Goal: Task Accomplishment & Management: Use online tool/utility

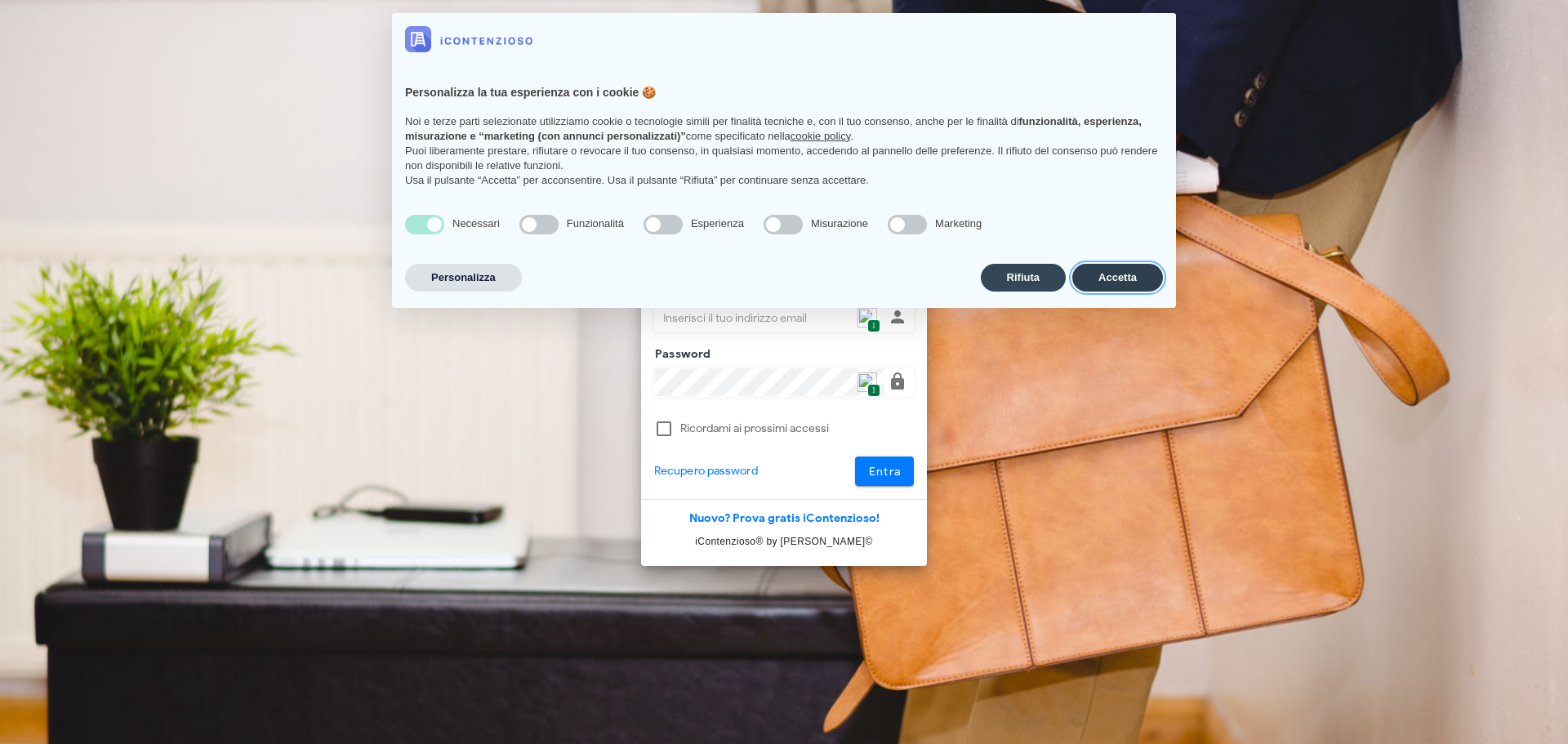
click at [1122, 289] on button "Accetta" at bounding box center [1118, 277] width 91 height 28
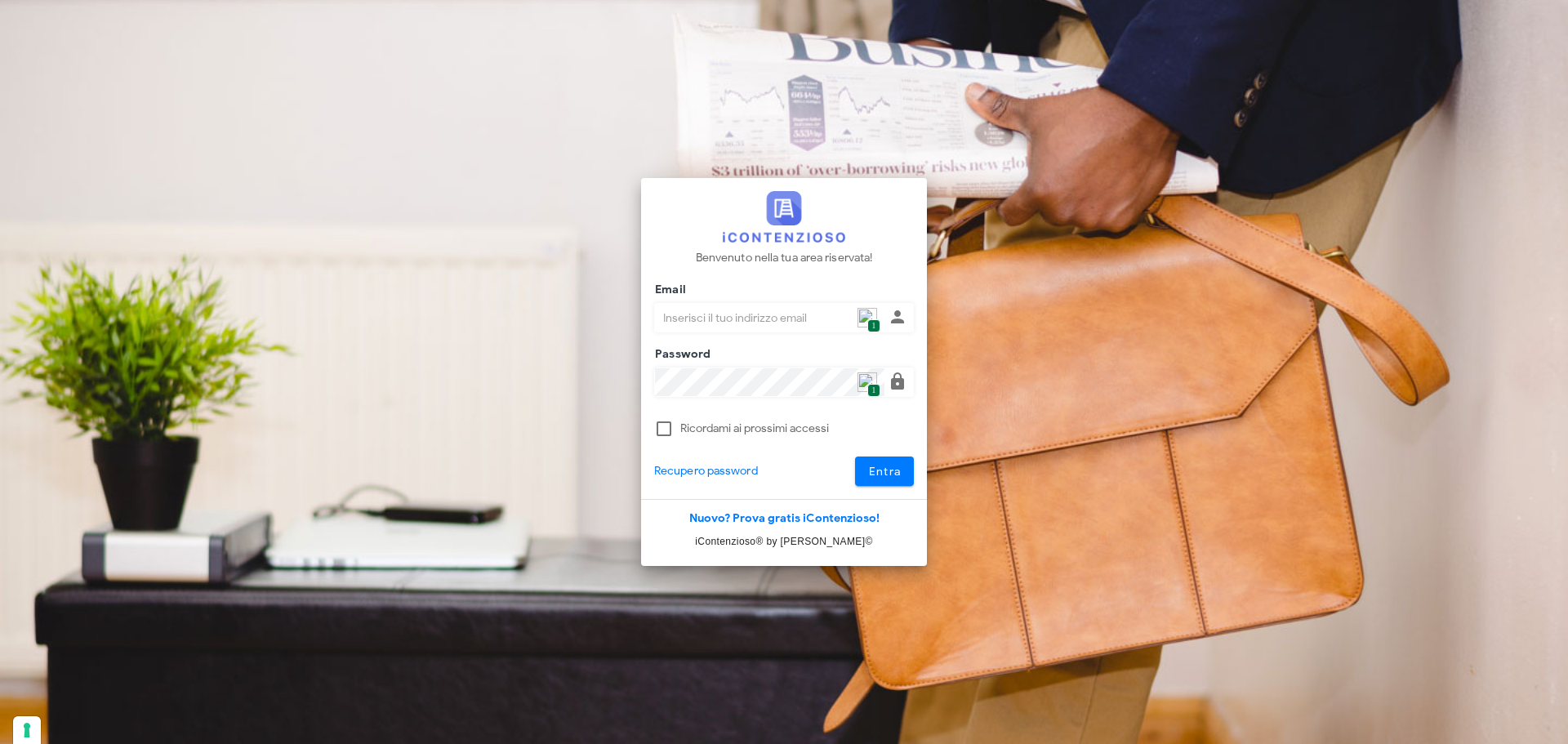
click at [865, 320] on img at bounding box center [868, 317] width 20 height 20
type input "[PERSON_NAME][EMAIL_ADDRESS][DOMAIN_NAME]"
click at [872, 466] on span "Entra" at bounding box center [884, 471] width 33 height 14
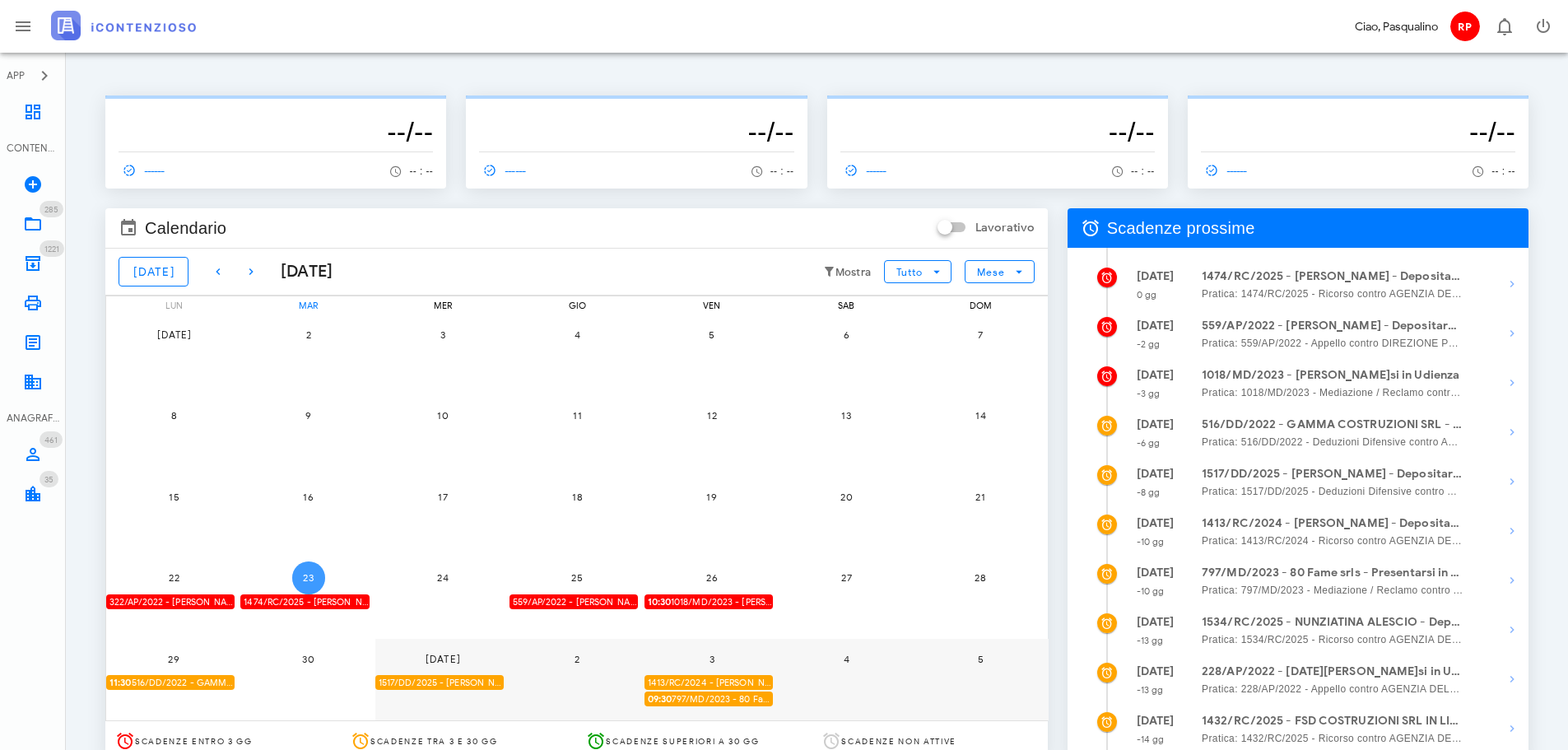
click at [311, 570] on button "23" at bounding box center [308, 577] width 33 height 33
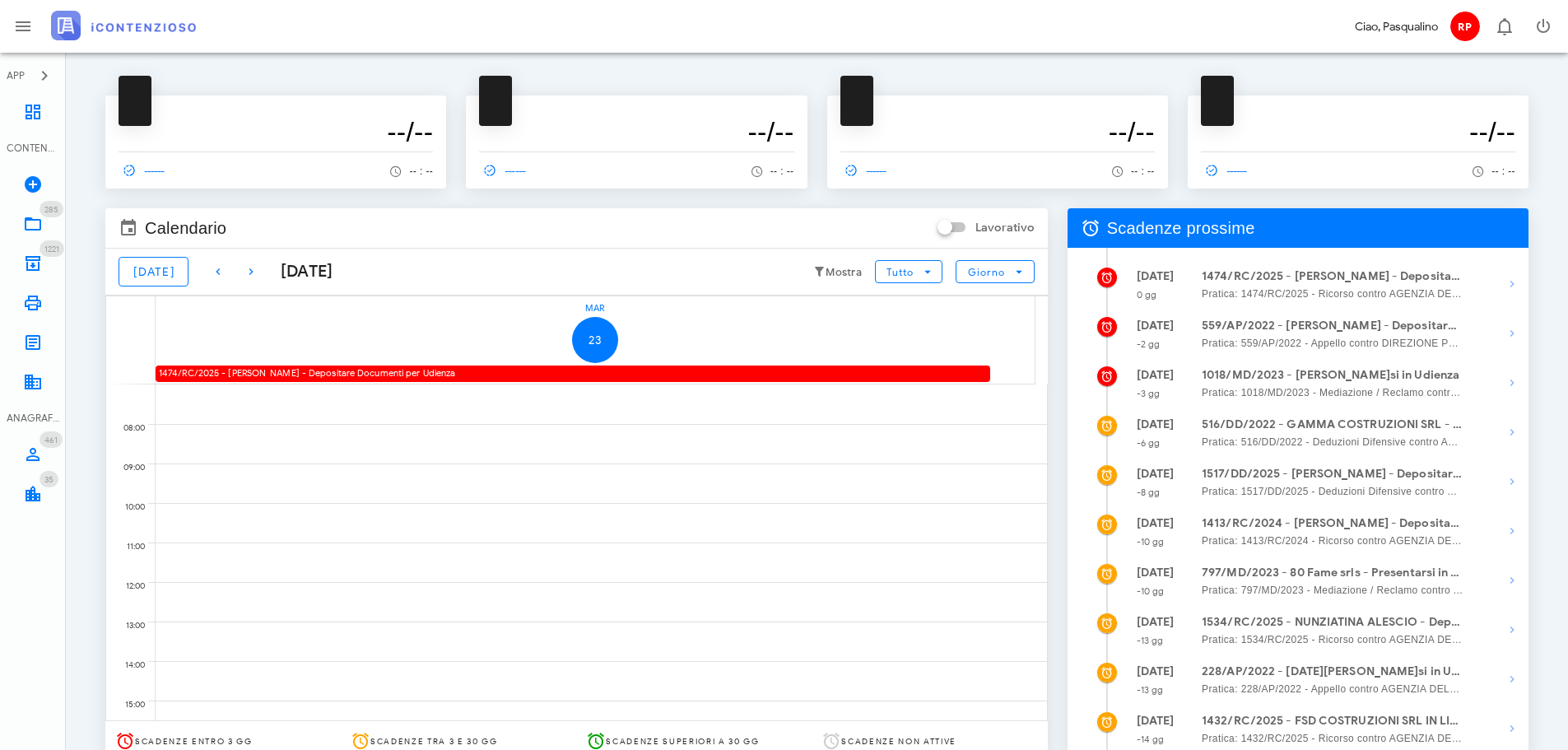
click at [311, 376] on div "1474/RC/2025 - ANTONIO TERRANO - Depositare Documenti per Udienza" at bounding box center [573, 373] width 834 height 15
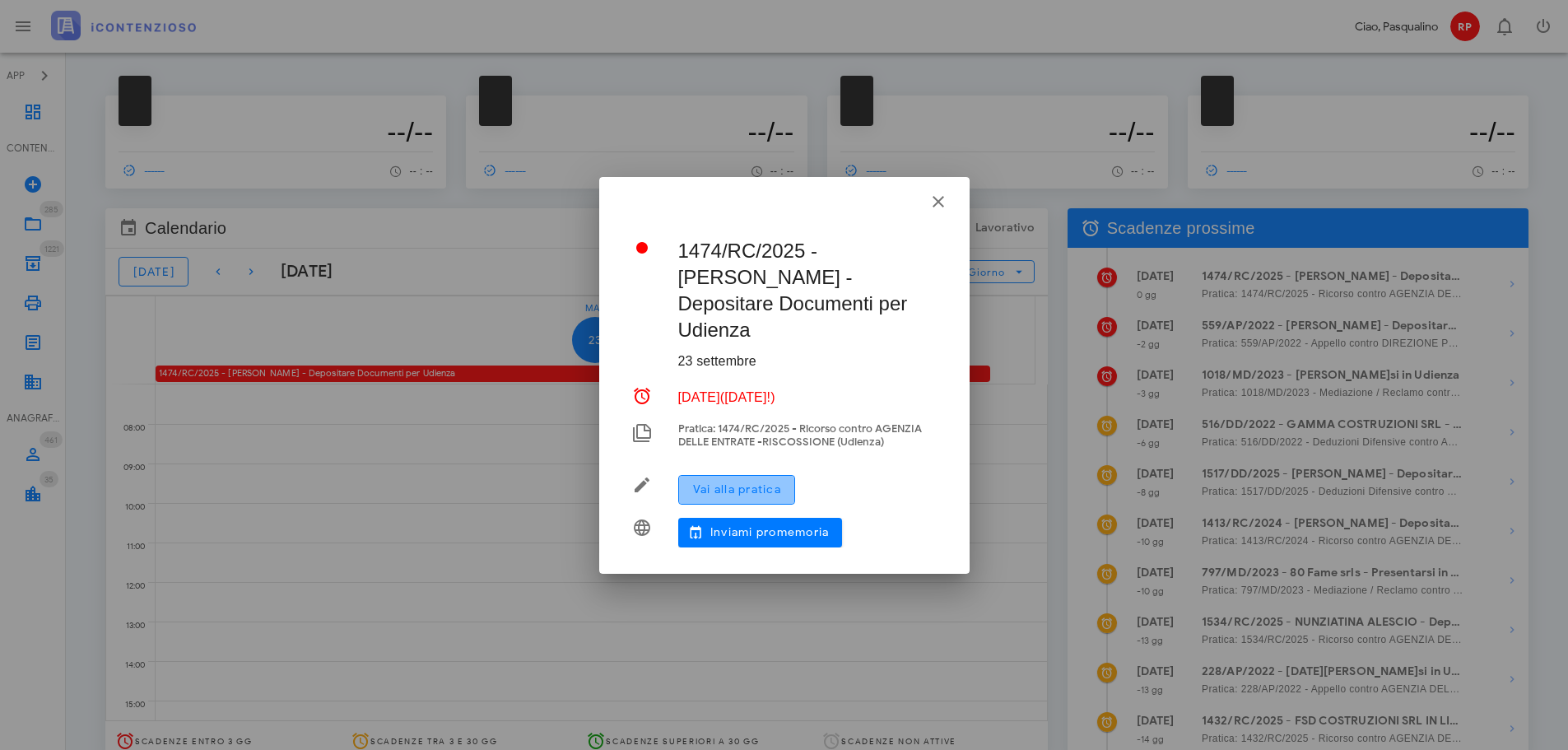
click at [707, 483] on span "Vai alla pratica" at bounding box center [736, 489] width 89 height 14
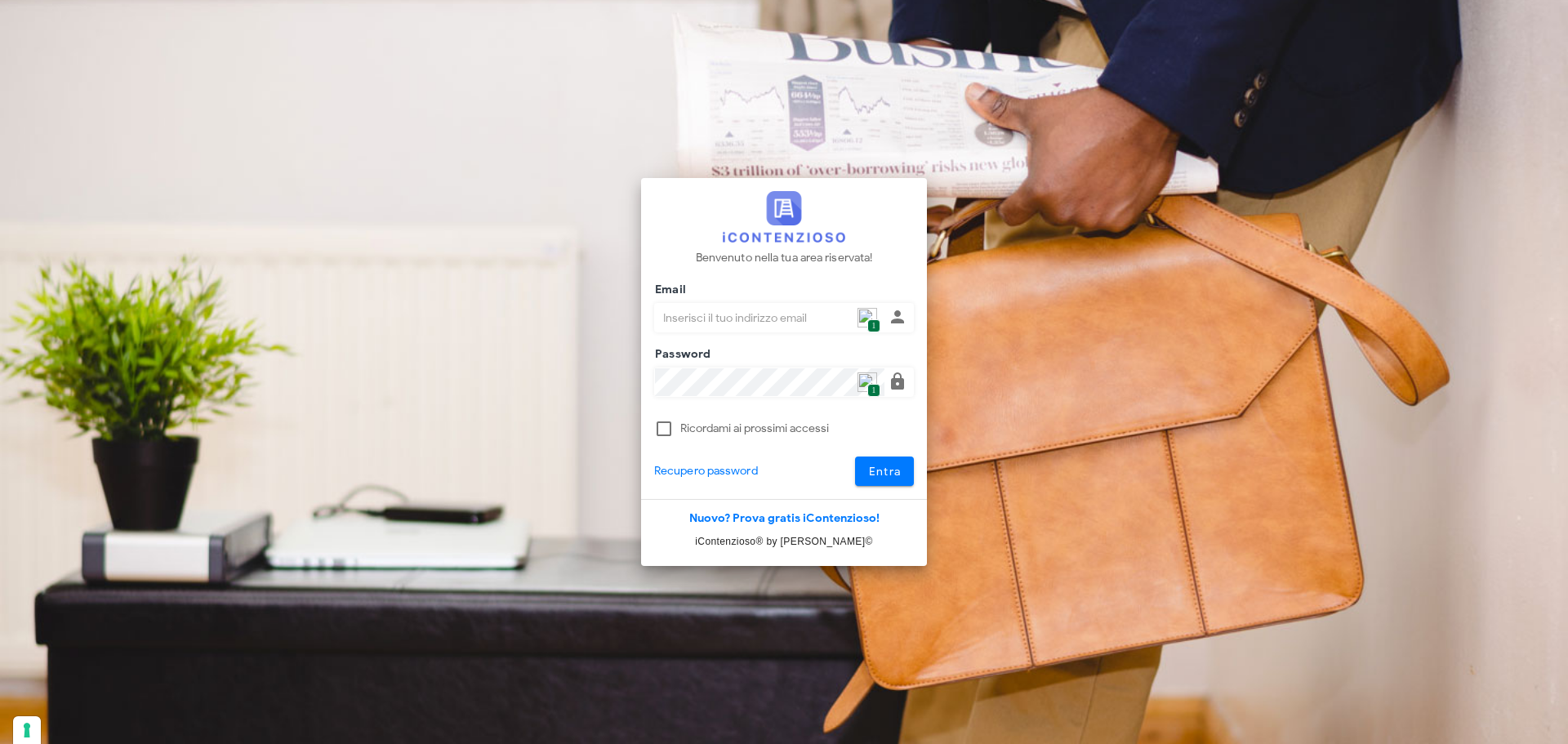
click at [875, 319] on span "1" at bounding box center [874, 326] width 13 height 14
type input "p.rizza@studioassociatoadrev.it"
click at [873, 473] on span "Entra" at bounding box center [884, 471] width 33 height 14
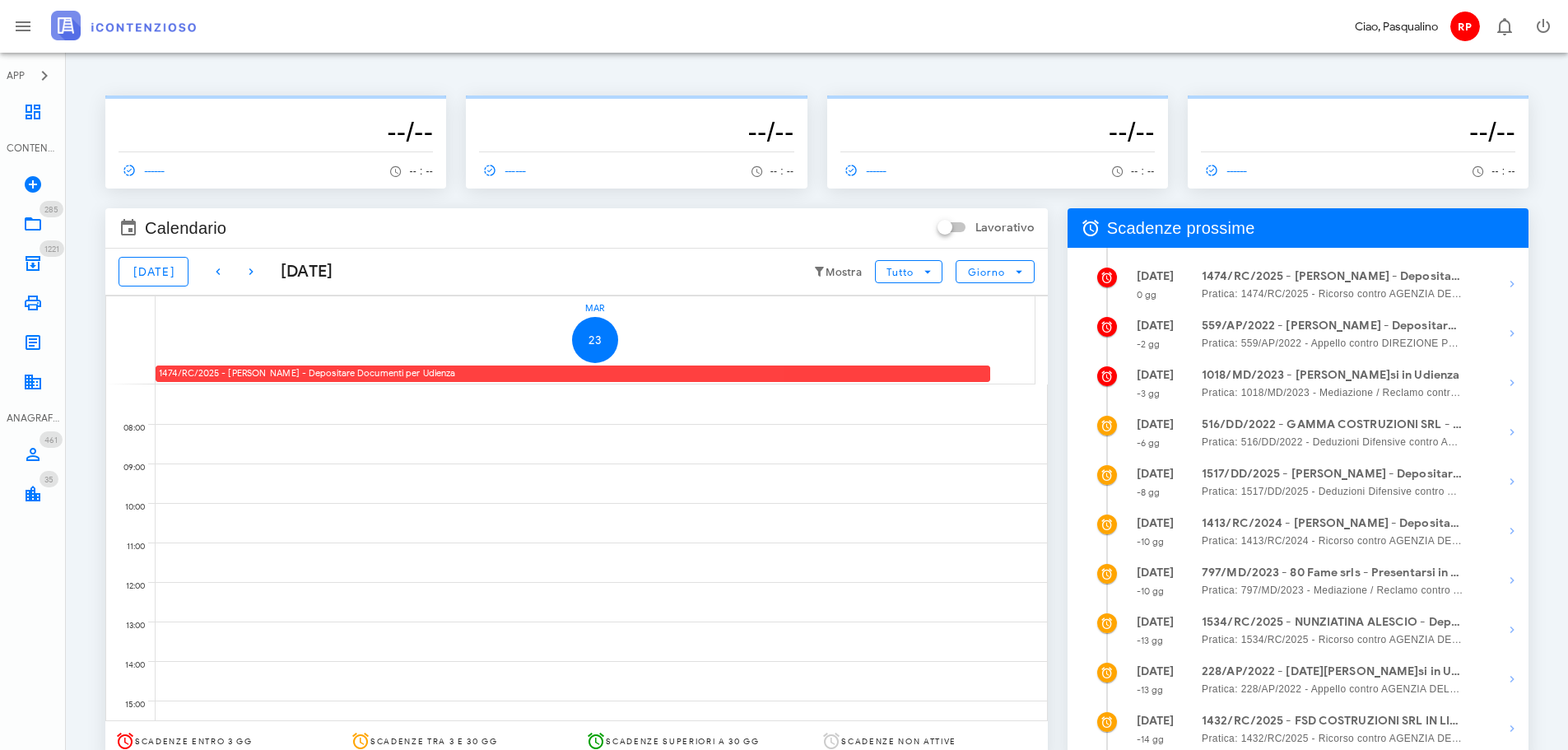
click at [496, 376] on div "1474/RC/2025 - [PERSON_NAME] - Depositare Documenti per Udienza" at bounding box center [573, 373] width 834 height 15
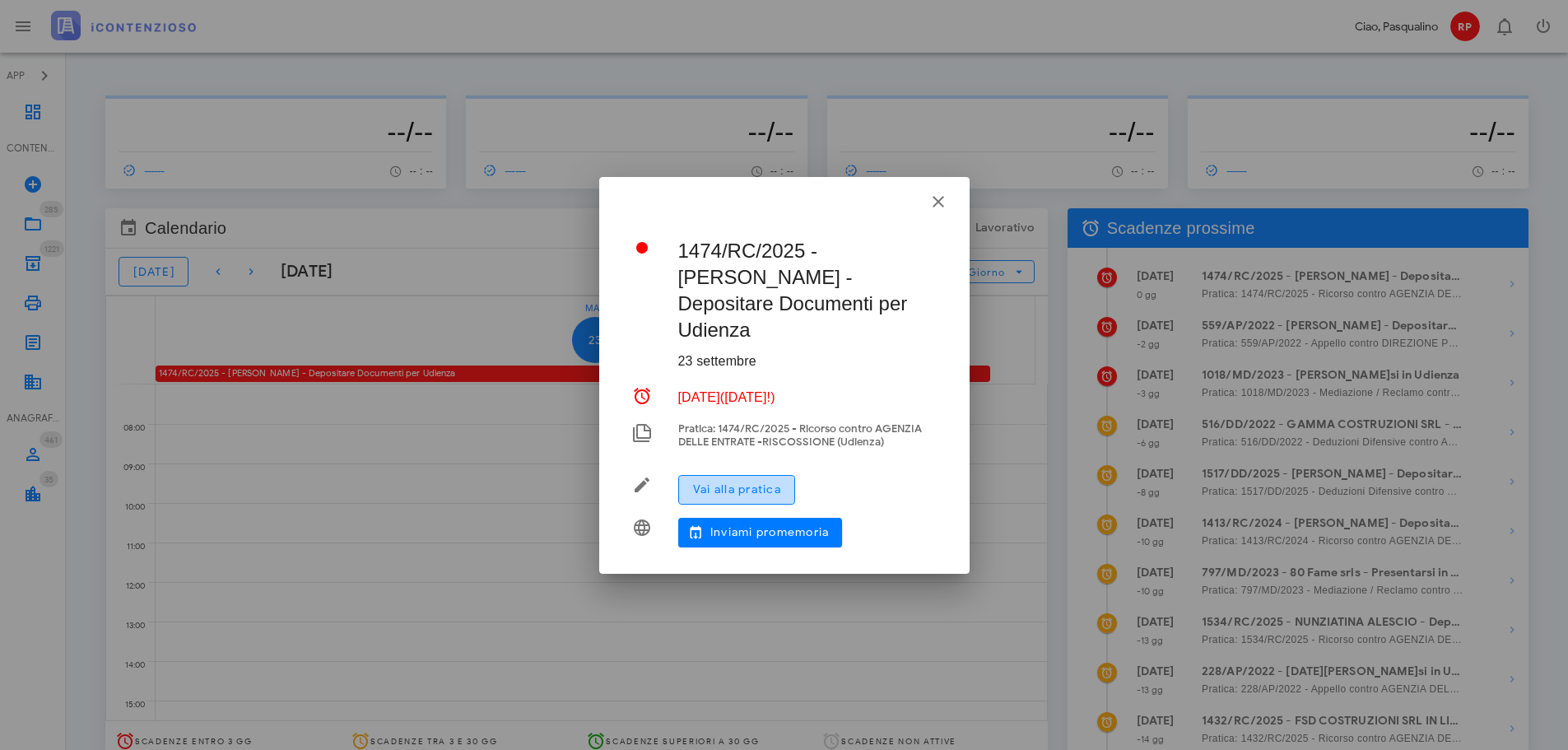
click at [739, 483] on span "Vai alla pratica" at bounding box center [736, 489] width 89 height 14
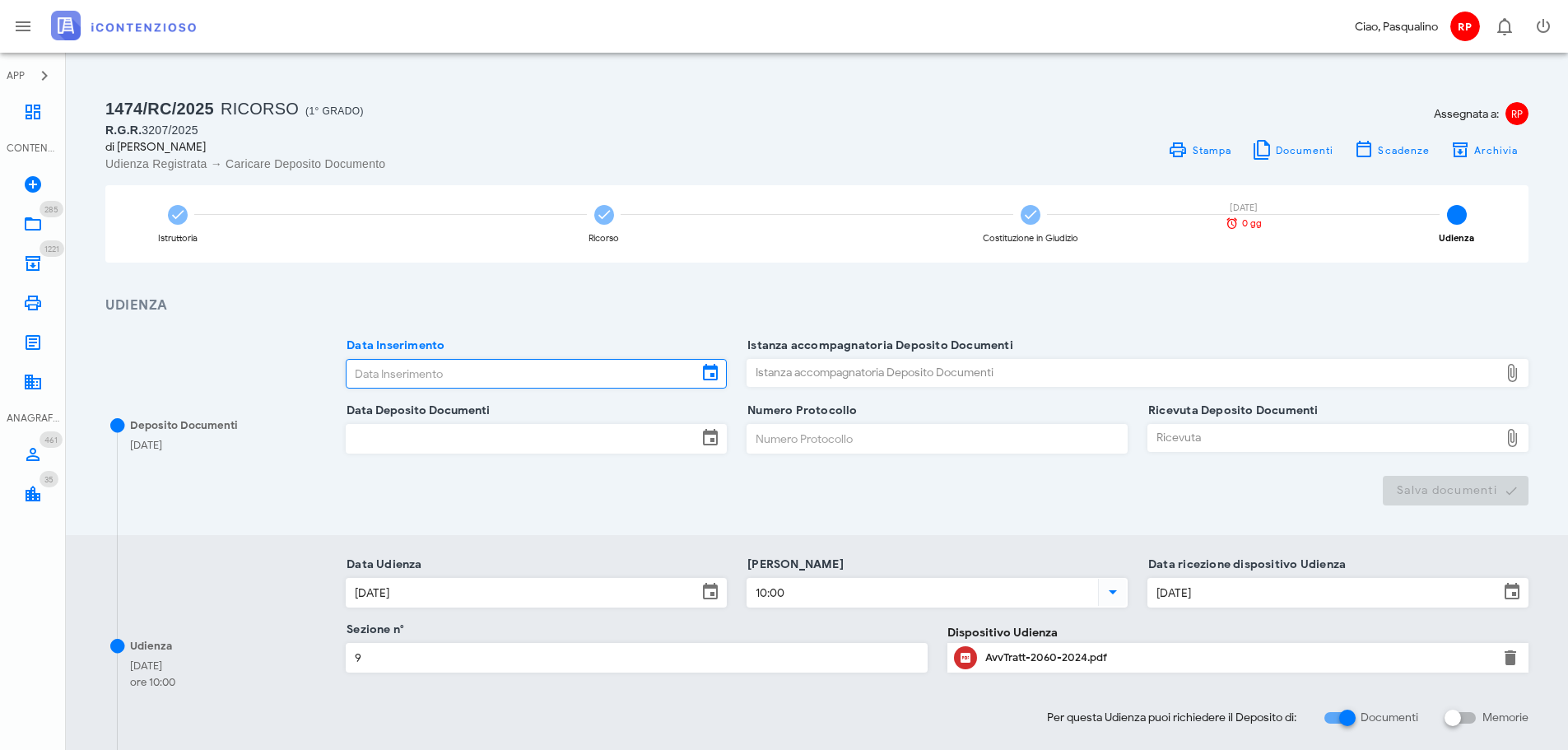
click at [378, 379] on input "Data Inserimento" at bounding box center [522, 374] width 351 height 28
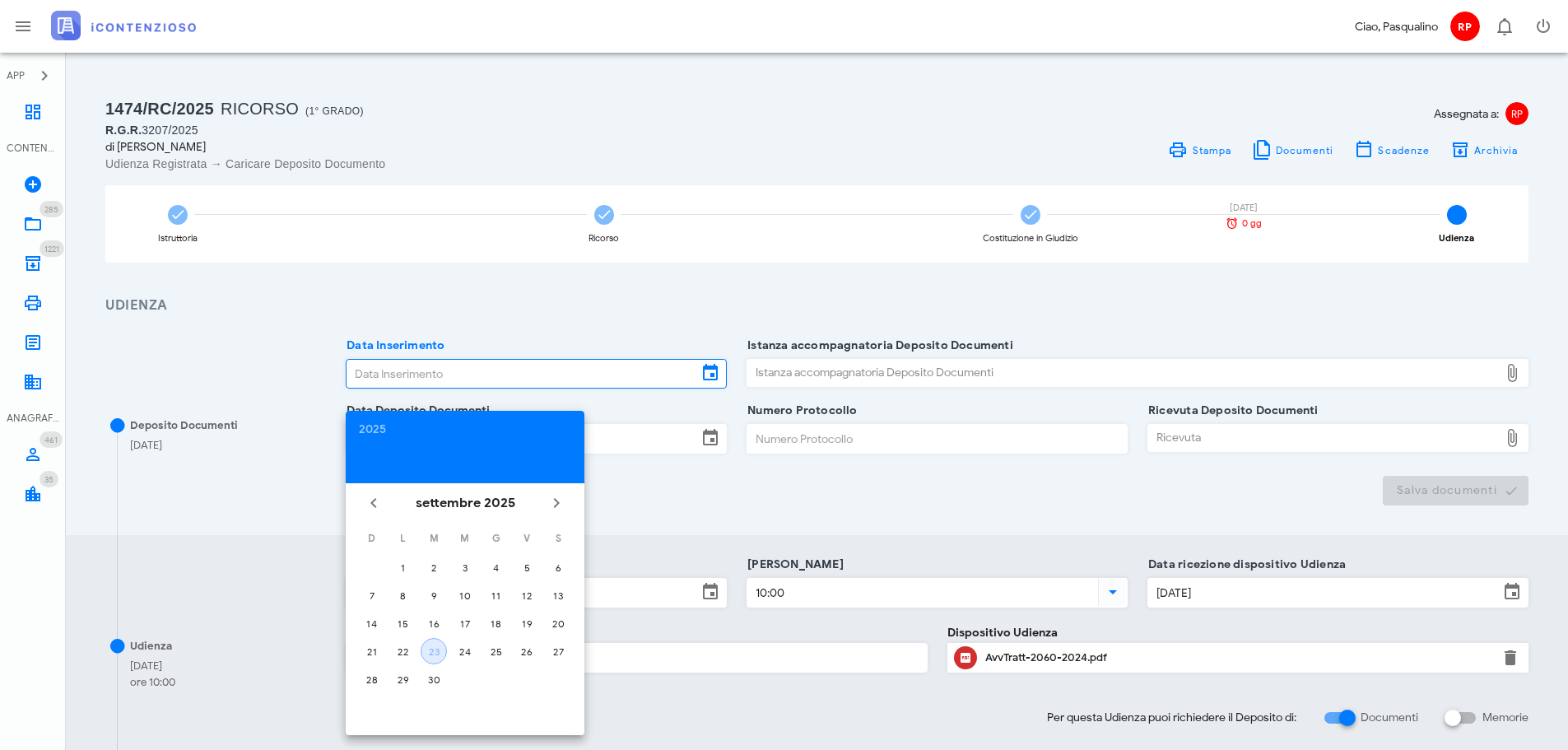
click at [428, 655] on div "23" at bounding box center [434, 652] width 25 height 13
type input "23/09/2025"
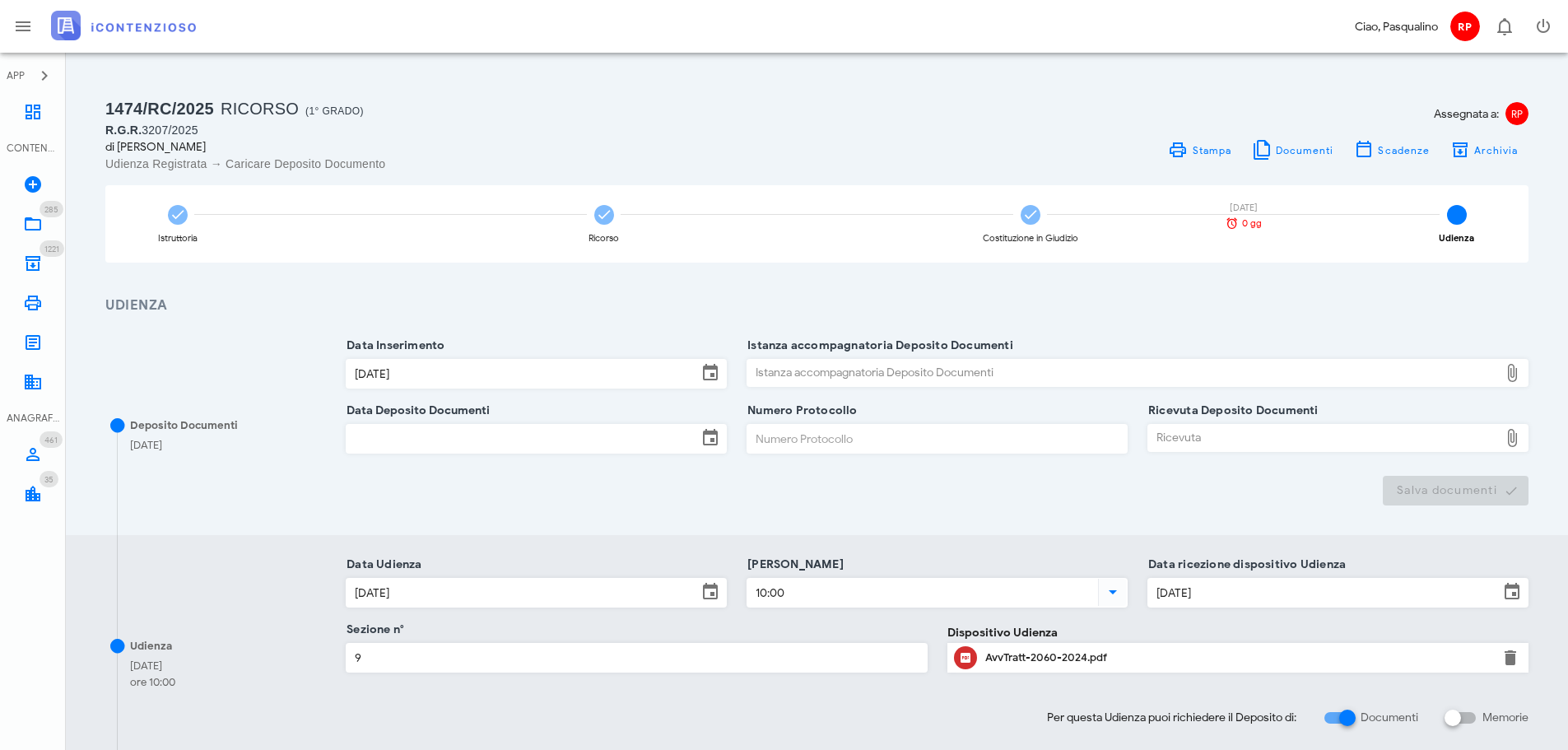
click at [898, 375] on div "Istanza accompagnatoria Deposito Documenti" at bounding box center [1123, 373] width 752 height 26
type input "C:\fakepath\Memoria - Terrano Antonio RGR 3207 2025.pdf"
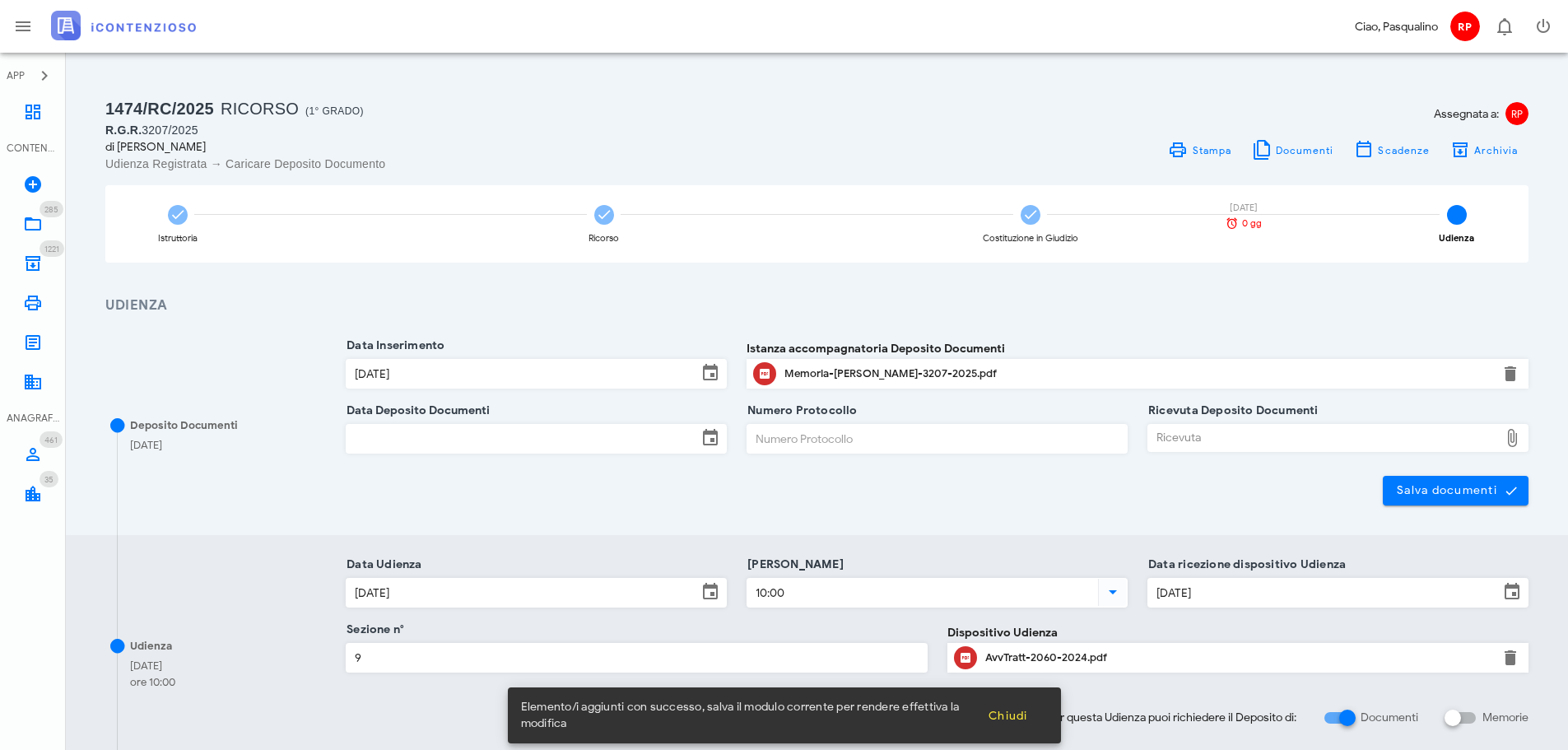
click at [548, 441] on input "Data Deposito Documenti" at bounding box center [522, 438] width 351 height 28
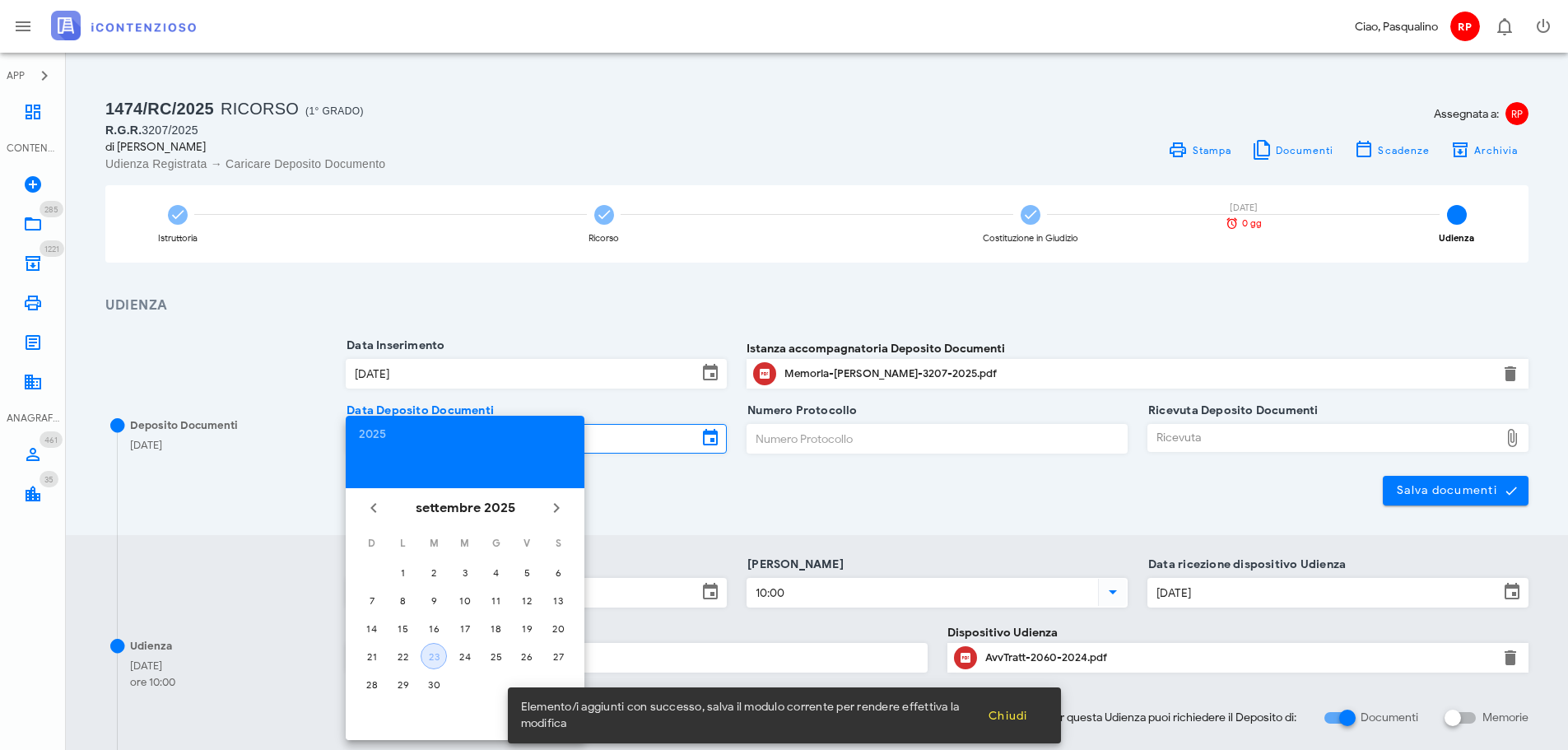
click at [431, 657] on div "23" at bounding box center [434, 656] width 25 height 13
type input "23/09/2025"
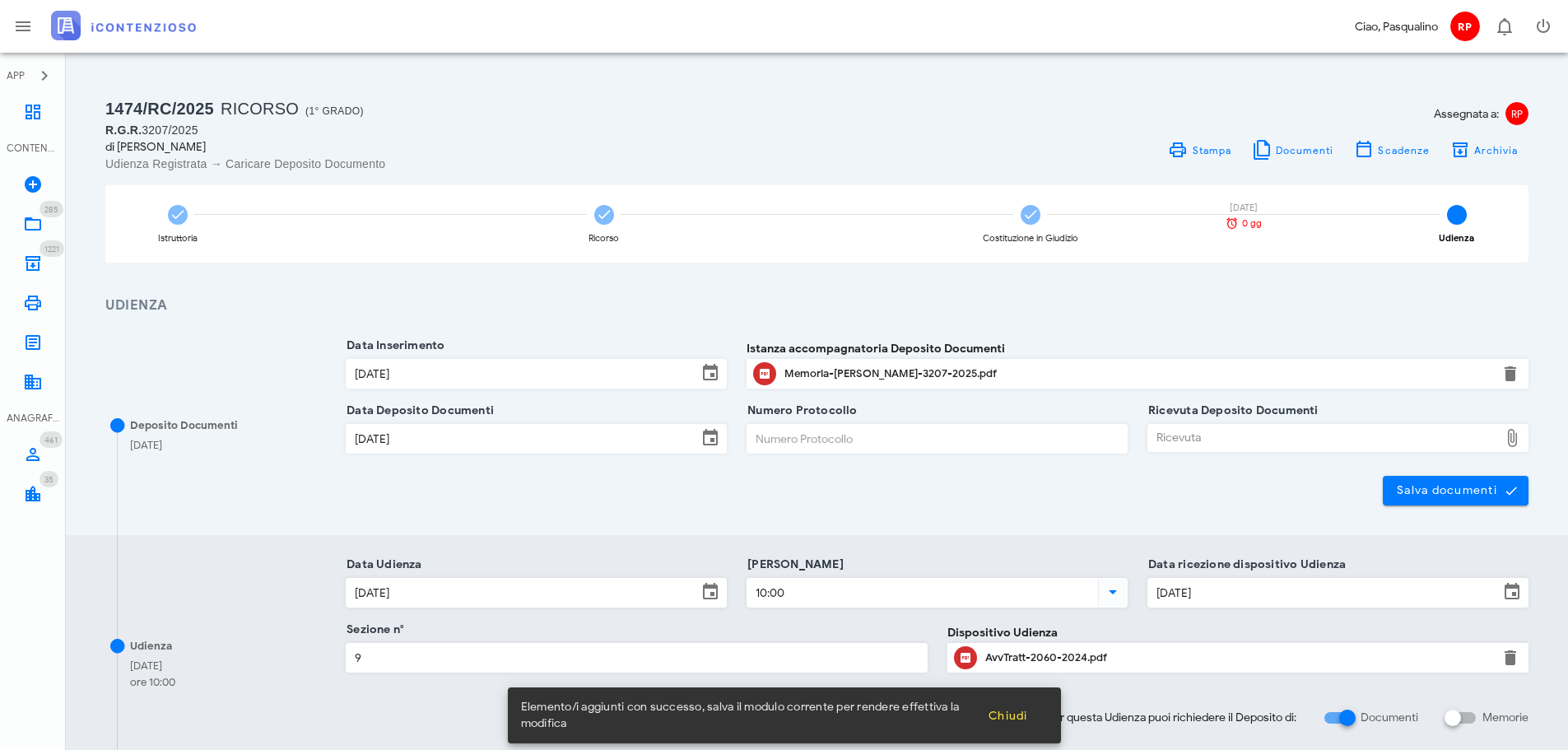
click at [779, 439] on input "Numero Protocollo" at bounding box center [936, 438] width 379 height 28
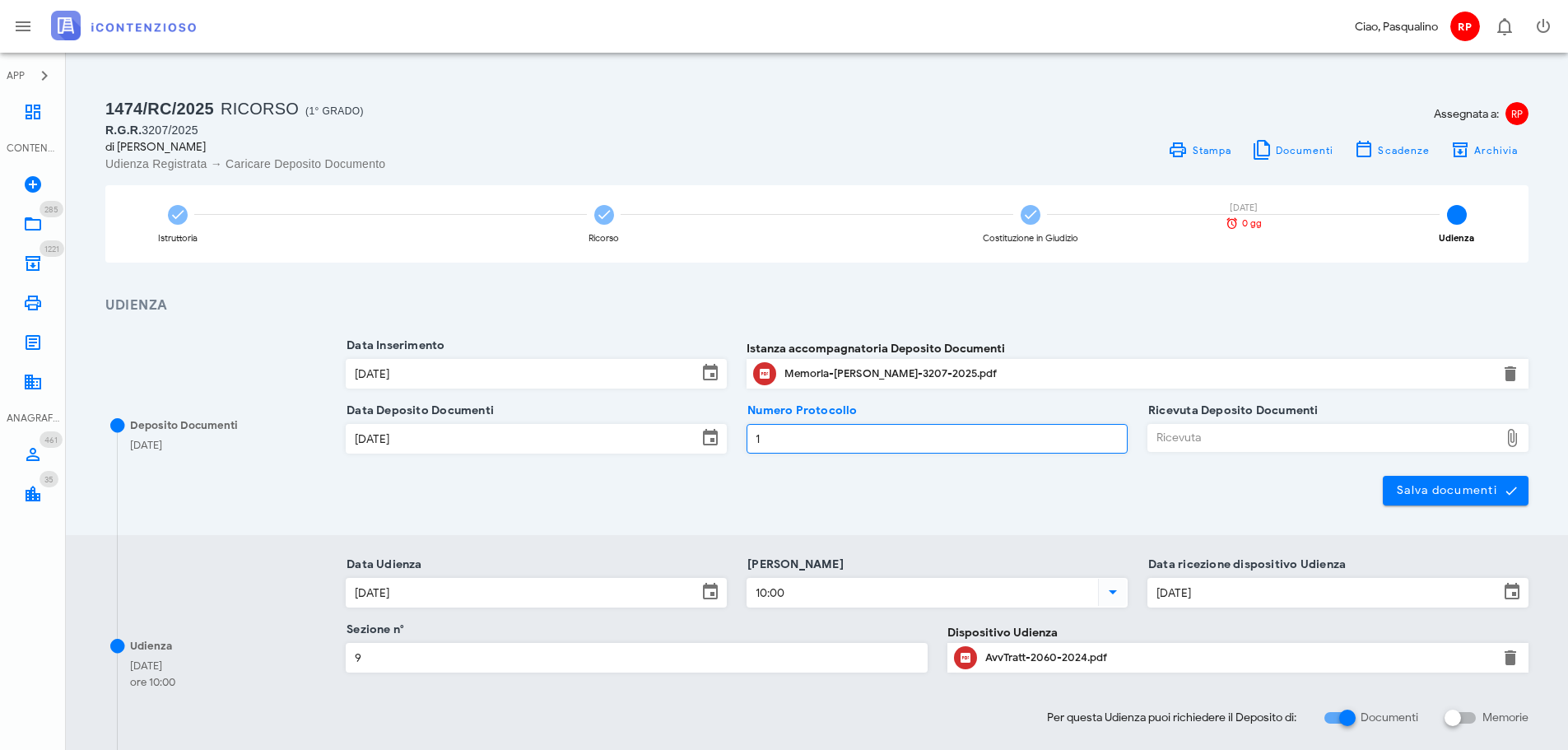
drag, startPoint x: 1191, startPoint y: 423, endPoint x: 1212, endPoint y: 433, distance: 23.3
type input "1"
click at [1212, 433] on div "Ricevuta Deposito Documenti Ricevuta" at bounding box center [1337, 437] width 381 height 28
click at [1212, 433] on div "Ricevuta" at bounding box center [1323, 437] width 351 height 26
type input "C:\fakepath\NIR_D-3678014-2025 (1).pdf"
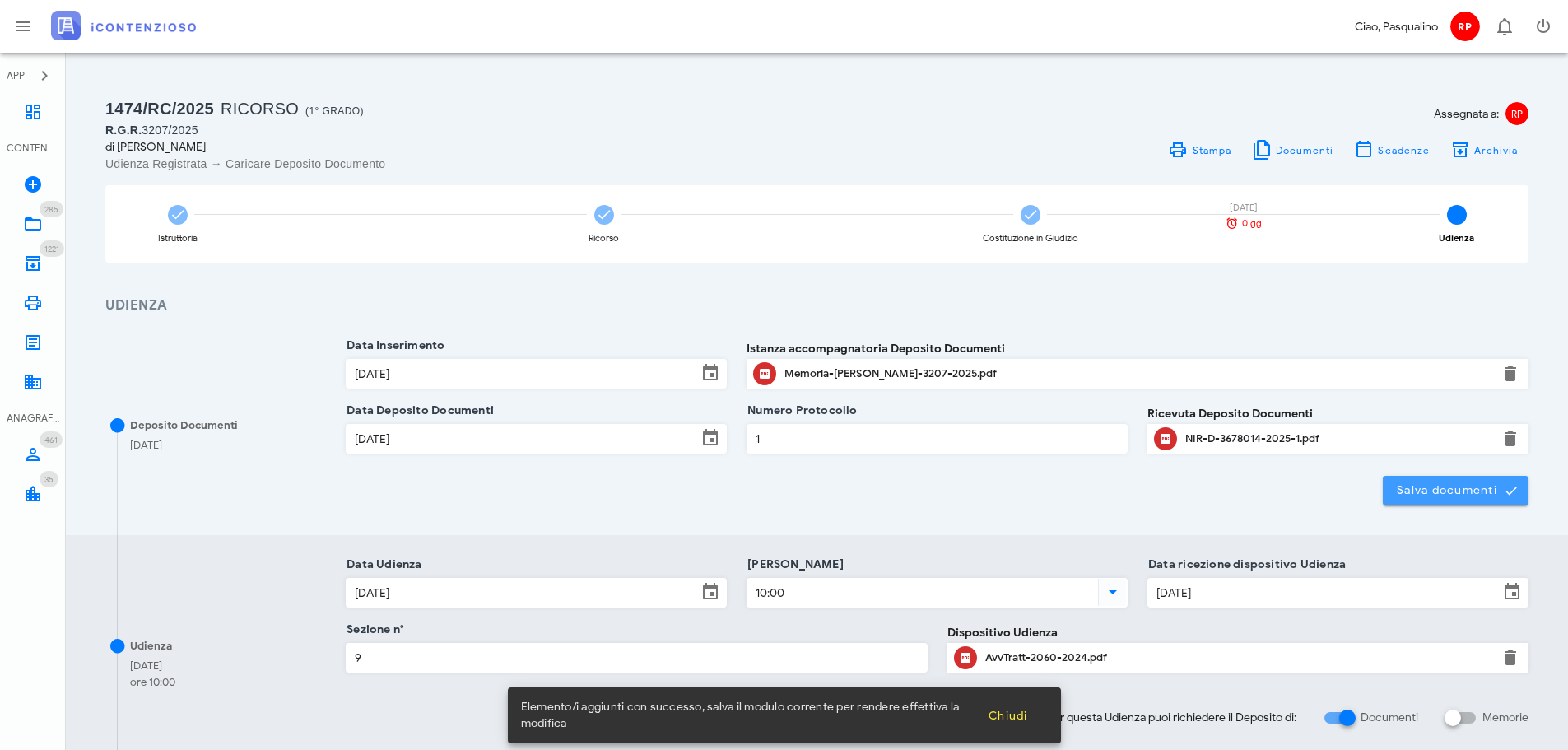
click at [1443, 493] on span "Salva documenti" at bounding box center [1455, 490] width 119 height 15
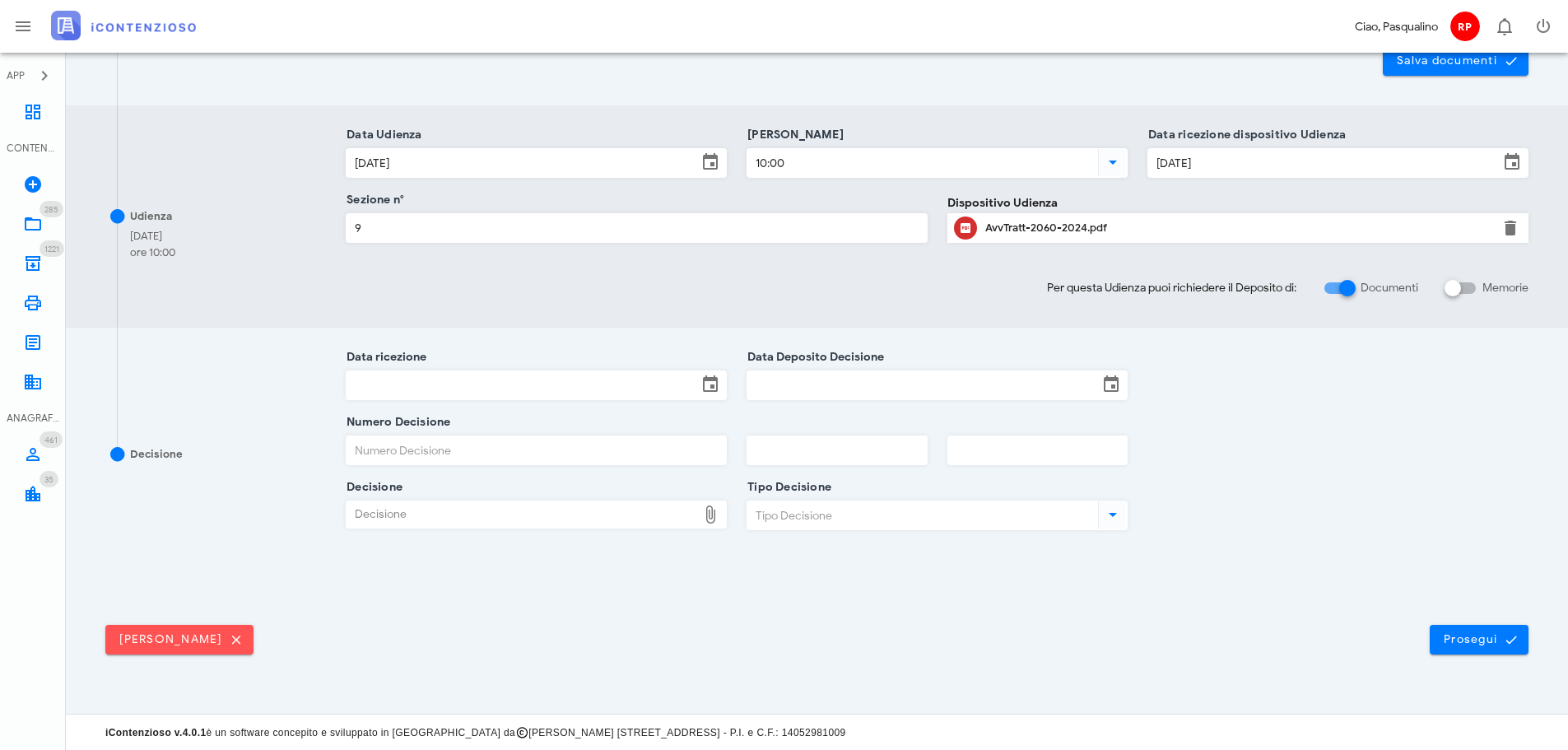
scroll to position [431, 0]
click at [1468, 644] on span "Prosegui" at bounding box center [1479, 638] width 73 height 15
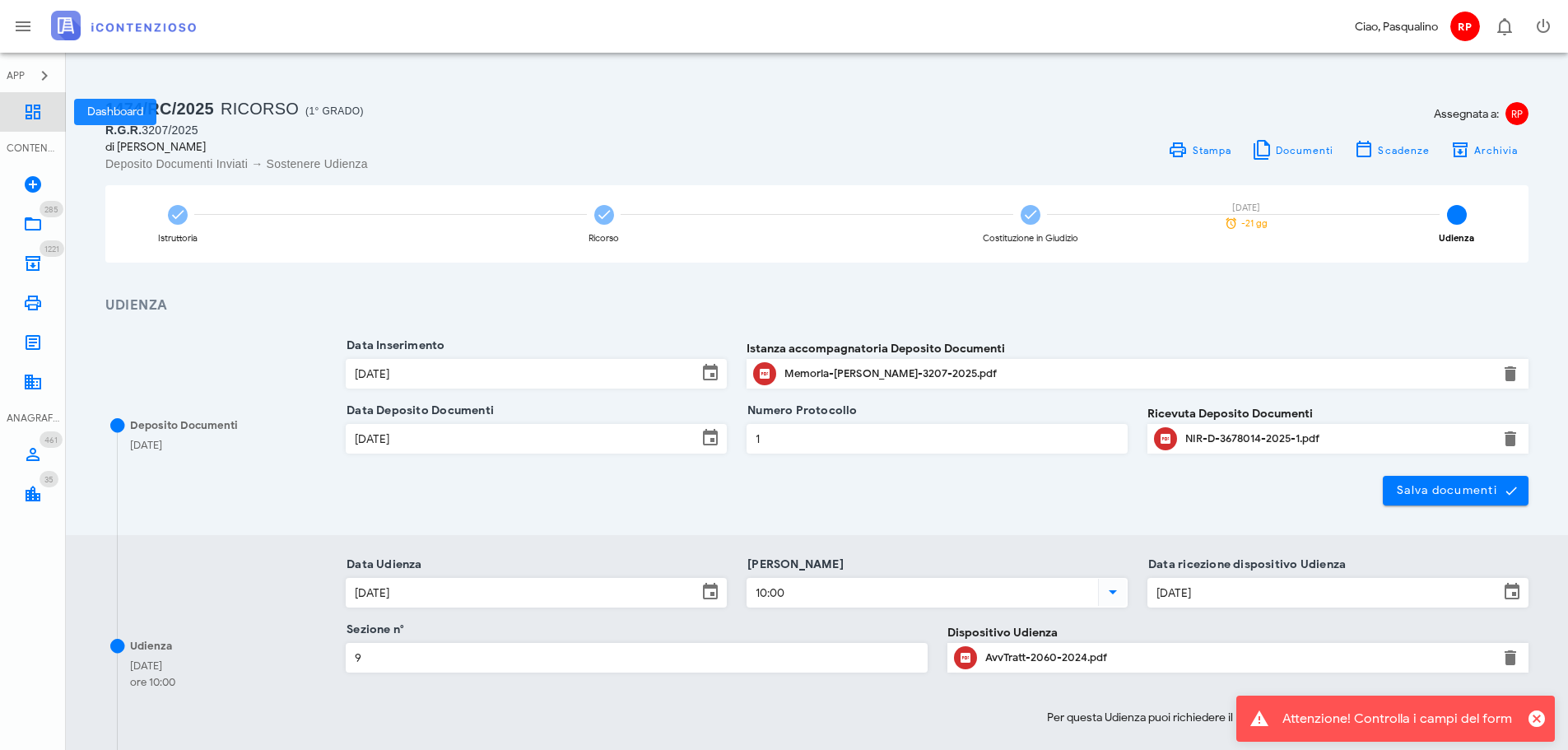
click at [42, 113] on icon at bounding box center [33, 112] width 20 height 20
